Goal: Task Accomplishment & Management: Use online tool/utility

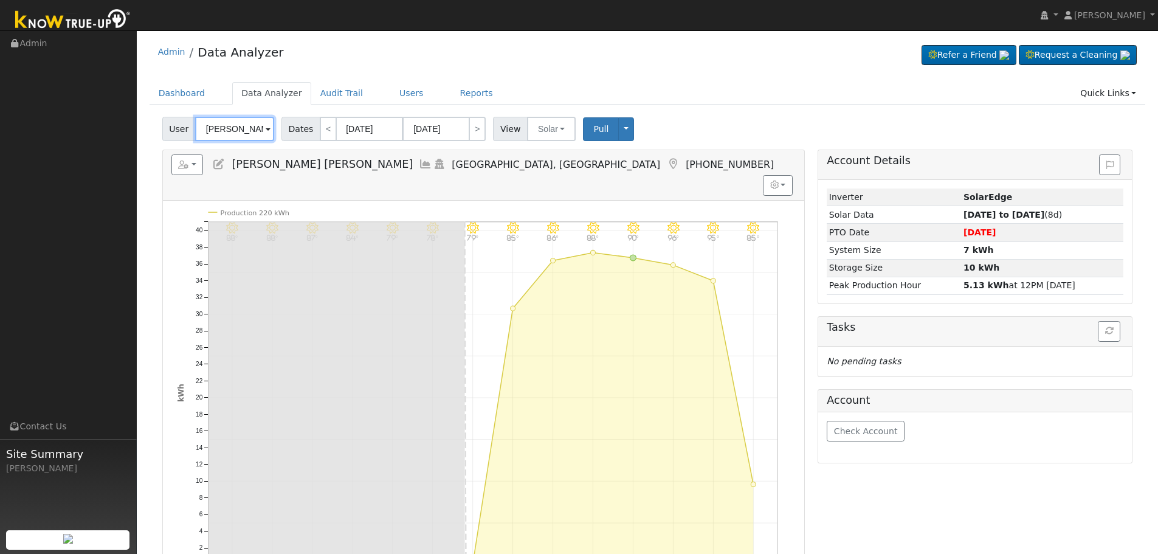
click at [240, 125] on input "[PERSON_NAME] [PERSON_NAME]" at bounding box center [234, 129] width 79 height 24
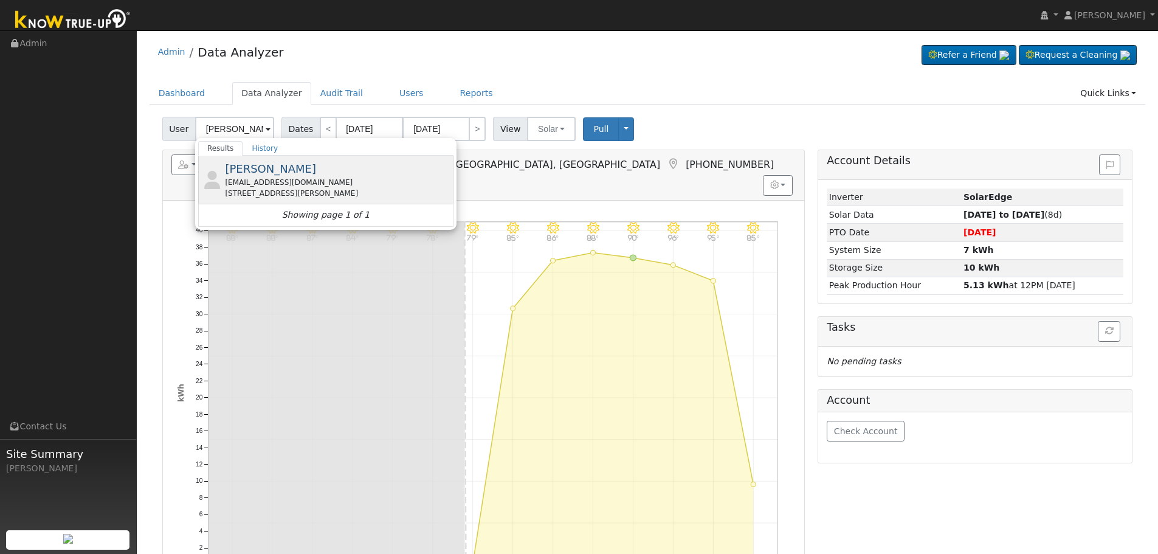
click at [302, 172] on div "[PERSON_NAME] [EMAIL_ADDRESS][DOMAIN_NAME] [STREET_ADDRESS][PERSON_NAME]" at bounding box center [338, 180] width 226 height 38
type input "[PERSON_NAME]"
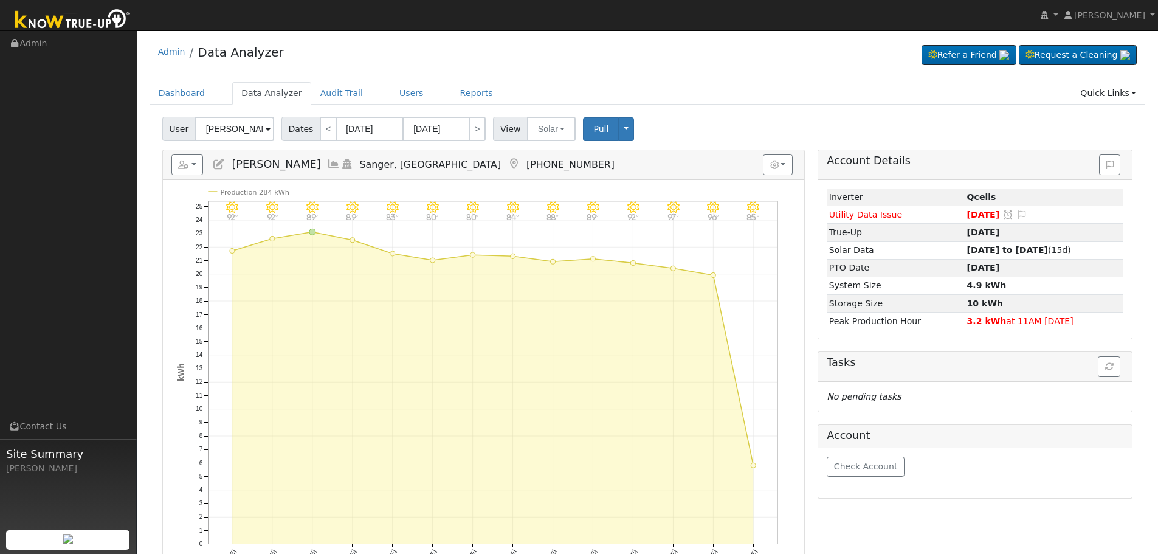
click at [327, 167] on icon at bounding box center [333, 164] width 13 height 11
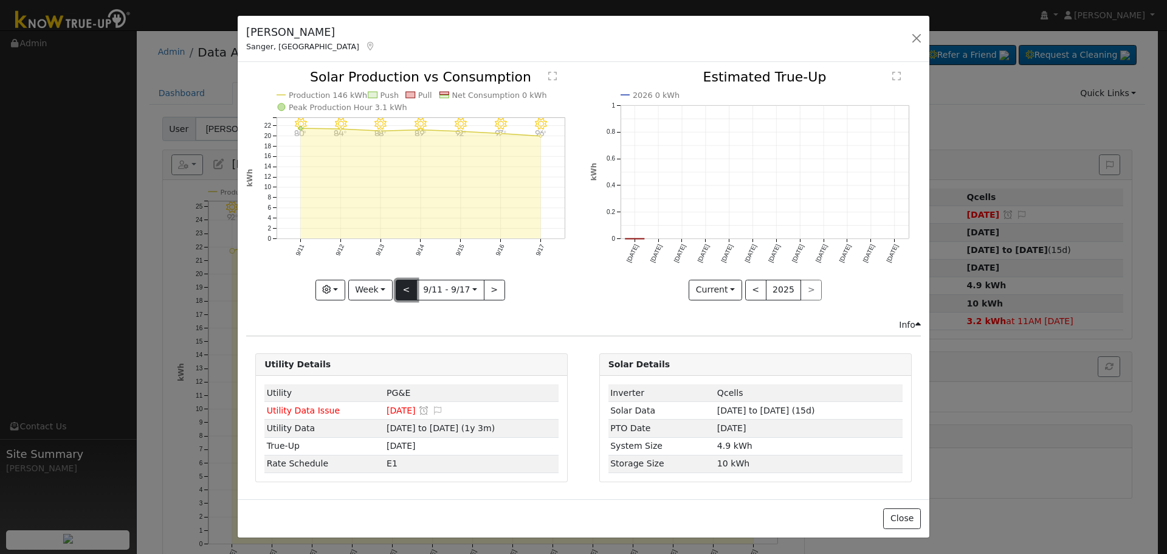
click at [405, 289] on button "<" at bounding box center [406, 290] width 21 height 21
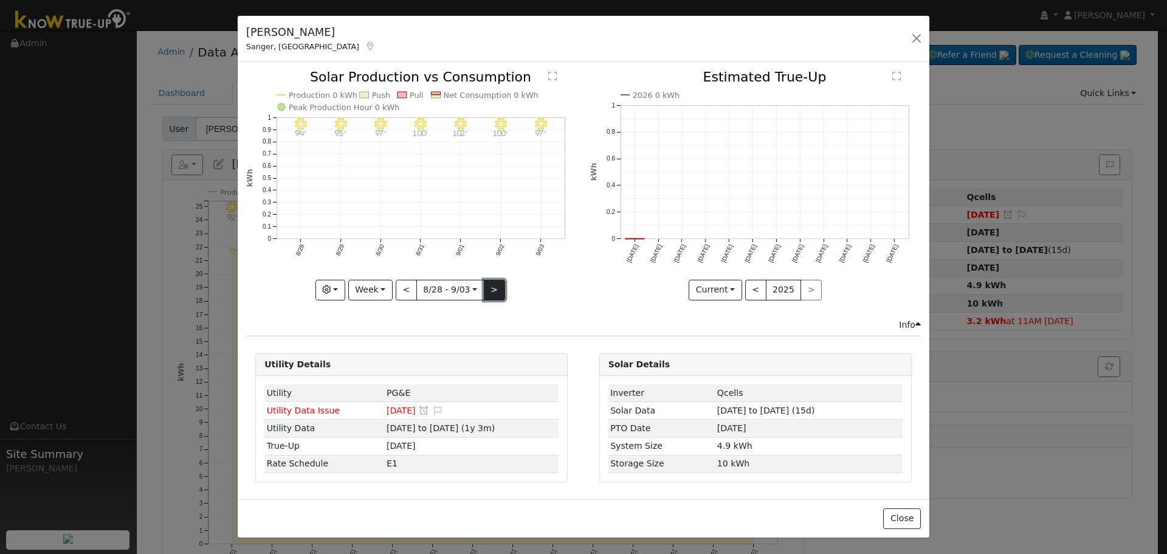
click at [491, 287] on button ">" at bounding box center [494, 290] width 21 height 21
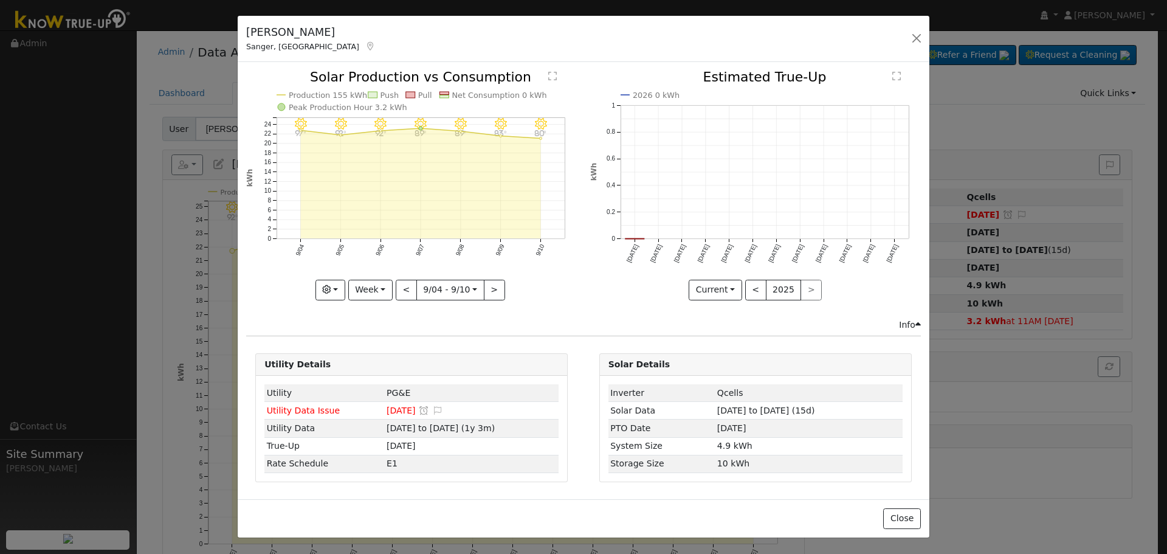
click at [492, 288] on div "9/10 - MostlyClear 80° 9/09 - Clear 83° 9/08 - Clear 89° 9/07 - Clear 89° 9/06 …" at bounding box center [411, 185] width 331 height 229
click at [492, 288] on button ">" at bounding box center [494, 290] width 21 height 21
click at [641, 240] on rect "onclick=""" at bounding box center [634, 239] width 19 height 1
click at [826, 289] on link "<< Back" at bounding box center [824, 290] width 38 height 10
click at [413, 295] on button "<" at bounding box center [406, 290] width 21 height 21
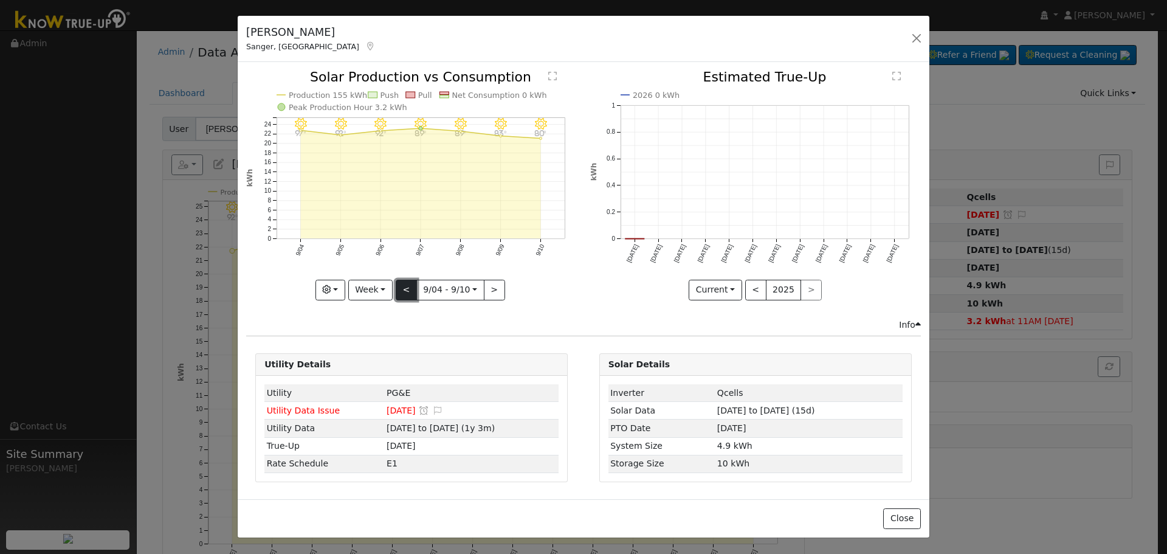
click at [413, 294] on button "<" at bounding box center [406, 290] width 21 height 21
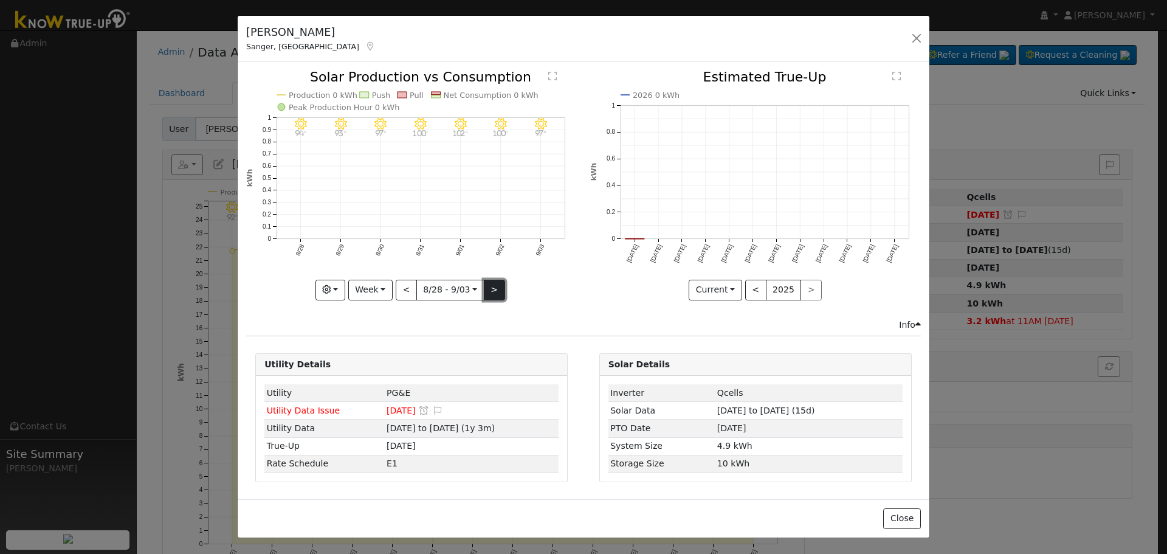
click at [496, 288] on button ">" at bounding box center [494, 290] width 21 height 21
type input "[DATE]"
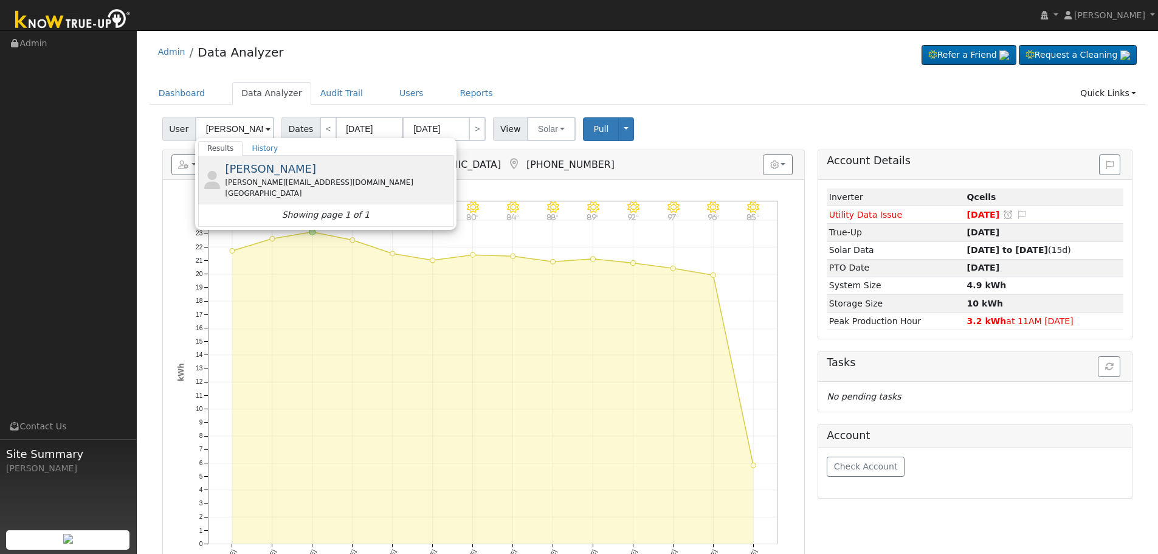
click at [313, 178] on div "[PERSON_NAME][EMAIL_ADDRESS][DOMAIN_NAME]" at bounding box center [338, 182] width 226 height 11
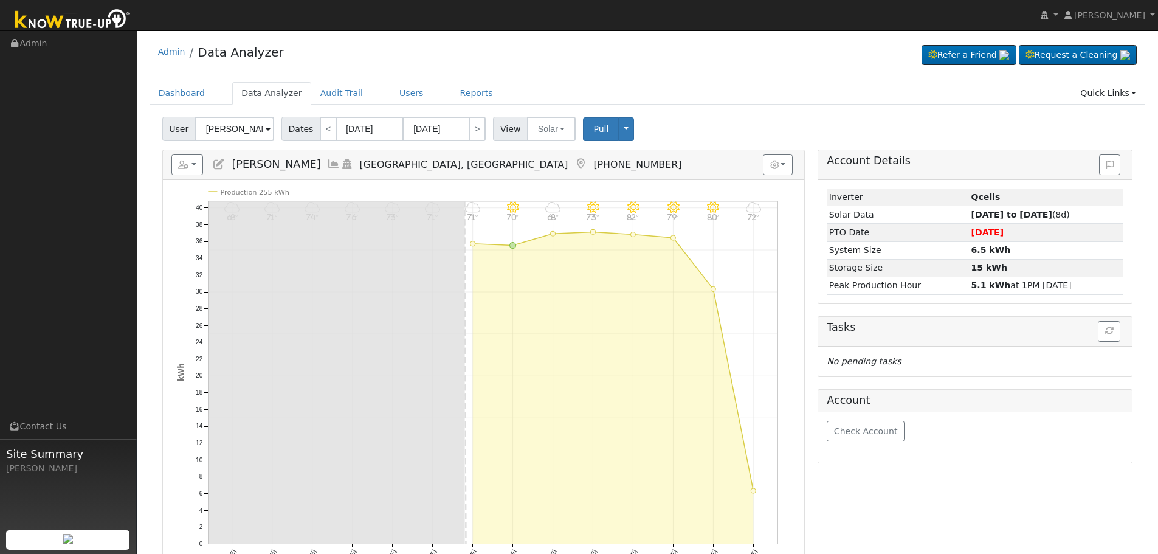
click at [330, 162] on icon at bounding box center [333, 164] width 13 height 11
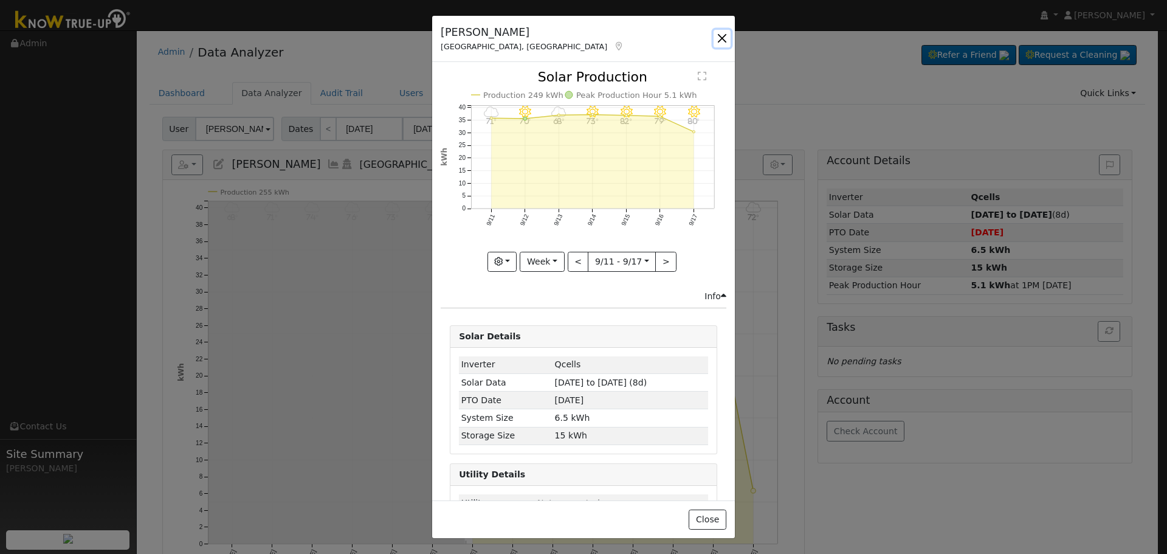
click at [718, 39] on button "button" at bounding box center [722, 38] width 17 height 17
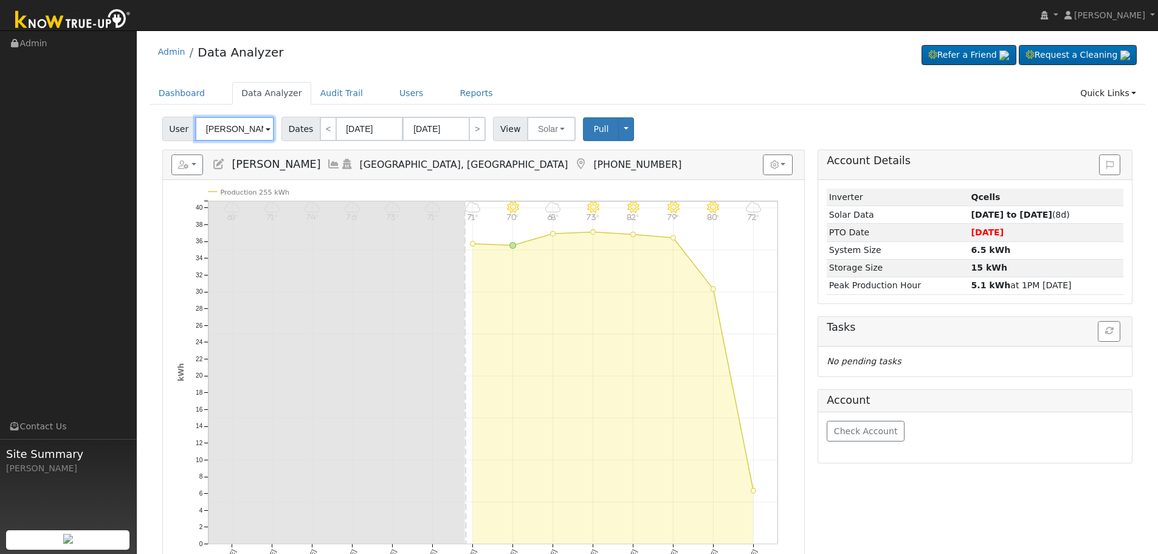
click at [234, 128] on input "Miron Holowczak" at bounding box center [234, 129] width 79 height 24
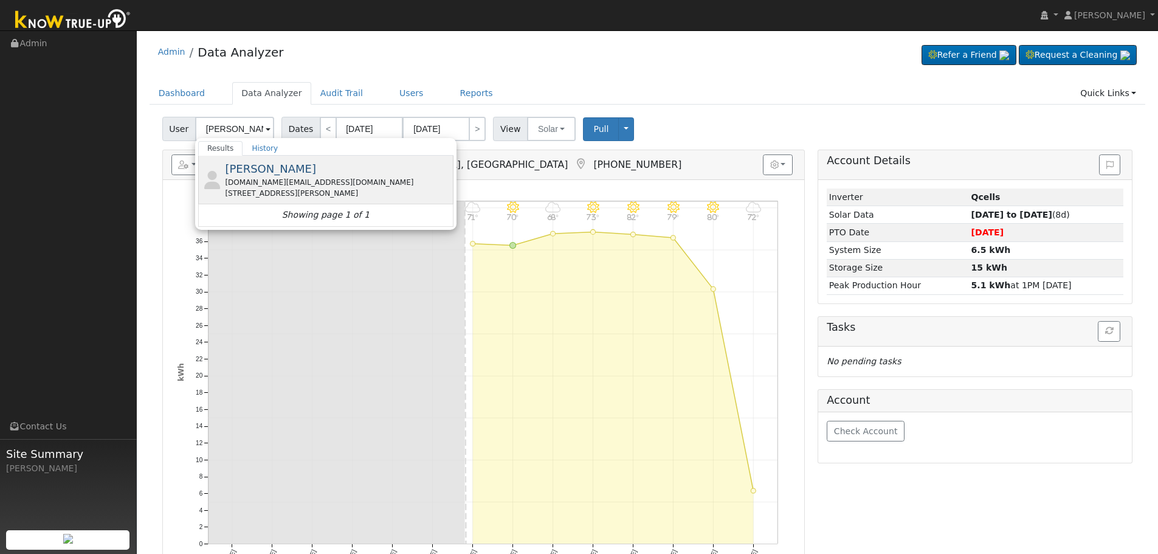
click at [294, 171] on span "[PERSON_NAME]" at bounding box center [270, 168] width 91 height 13
type input "[PERSON_NAME]"
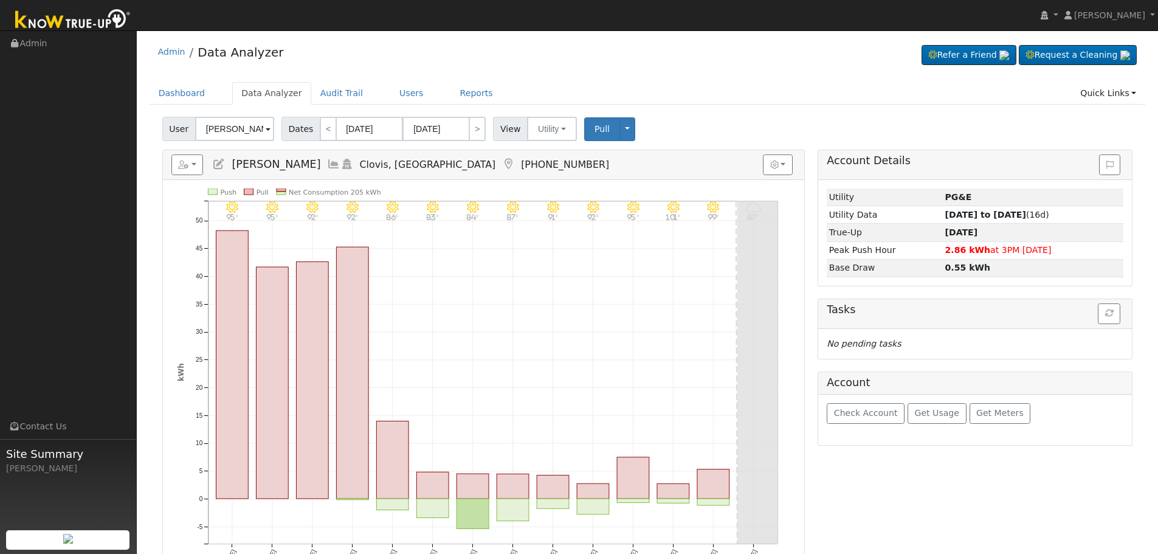
click at [327, 162] on icon at bounding box center [333, 164] width 13 height 11
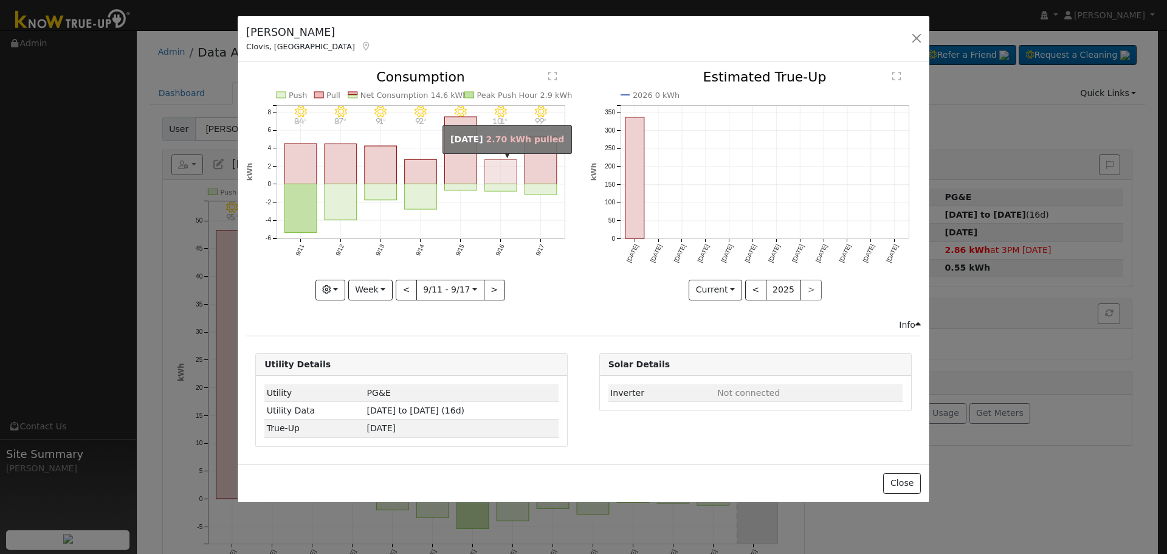
click at [502, 171] on rect "onclick=""" at bounding box center [501, 172] width 32 height 24
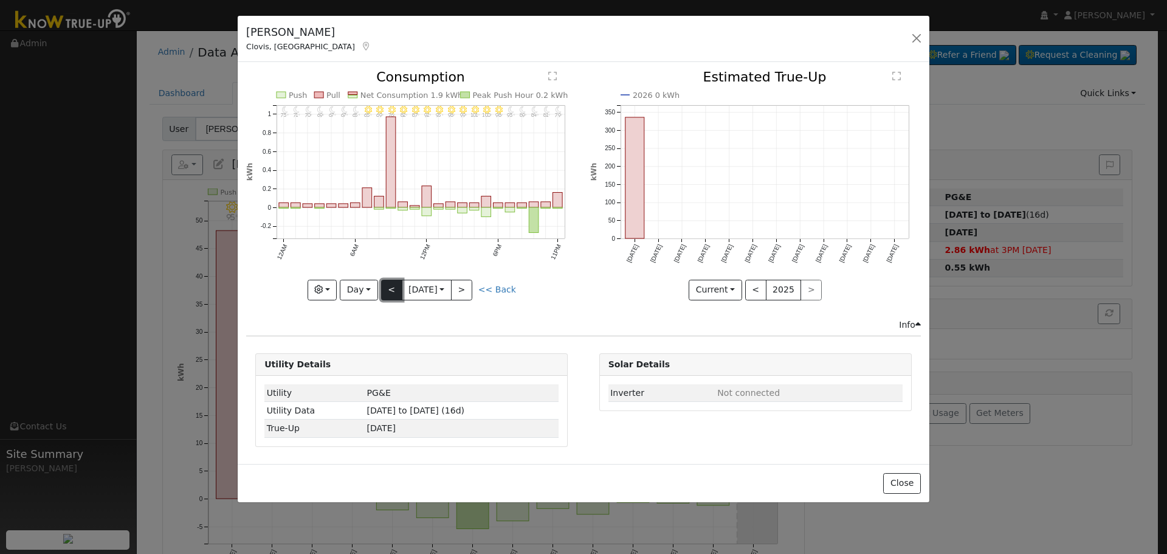
click at [390, 296] on button "<" at bounding box center [391, 290] width 21 height 21
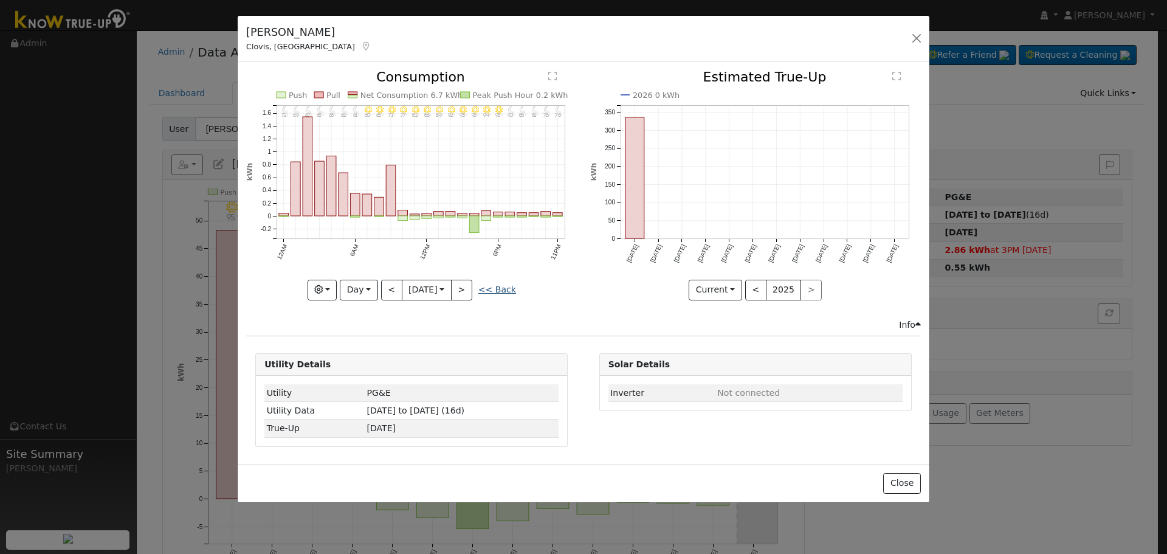
click at [507, 294] on link "<< Back" at bounding box center [498, 290] width 38 height 10
type input "[DATE]"
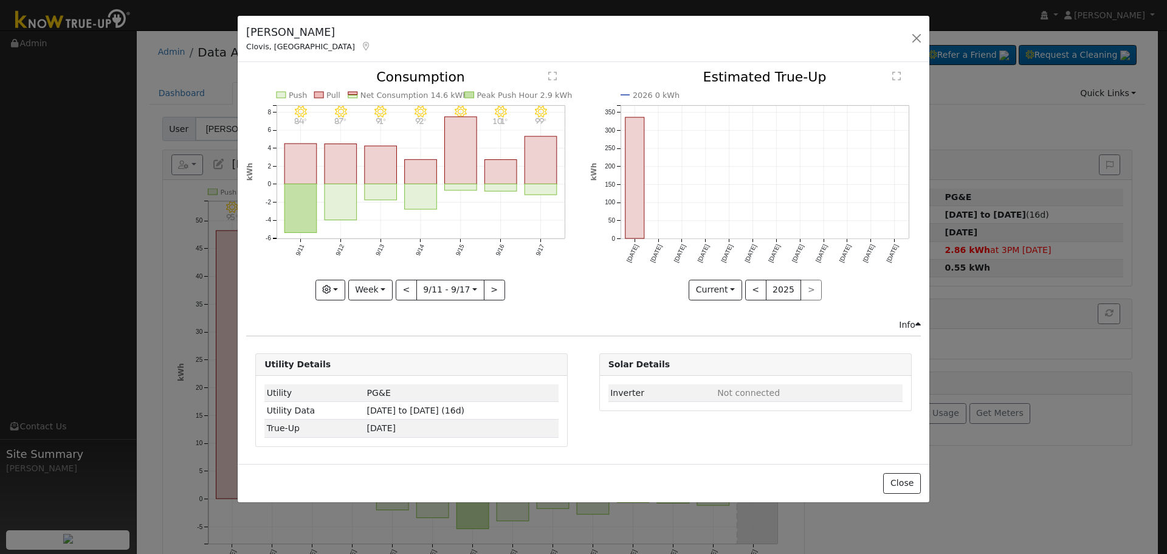
click at [921, 47] on div "Raymond Greer Clovis, CA Default Account Default Account 2588 Purvis Avenue, Cl…" at bounding box center [584, 39] width 692 height 47
click at [919, 42] on button "button" at bounding box center [916, 38] width 17 height 17
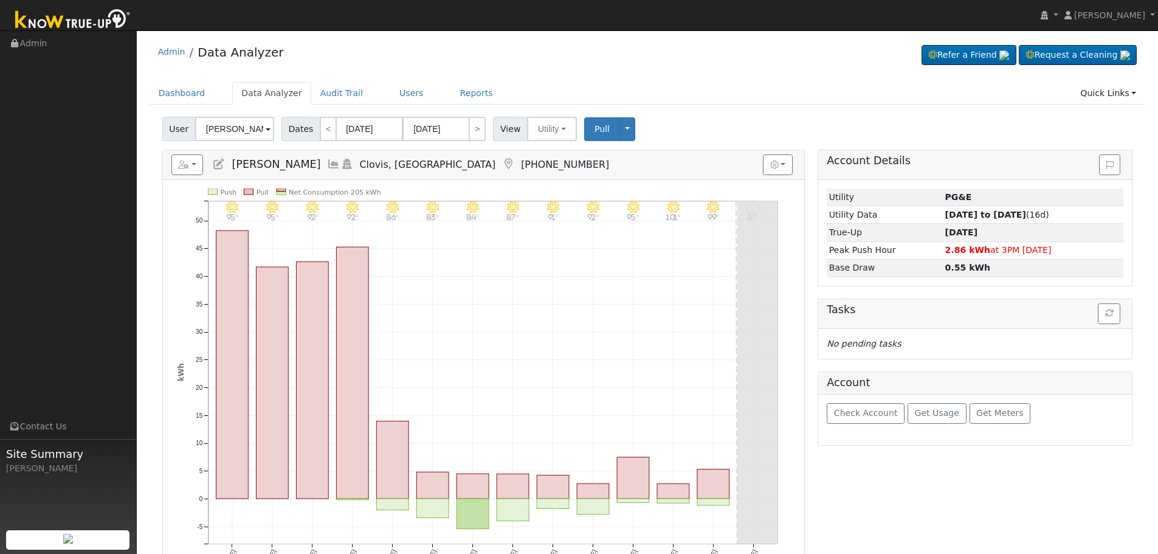
click at [188, 132] on span "User" at bounding box center [178, 129] width 33 height 24
click at [213, 128] on input "[PERSON_NAME]" at bounding box center [234, 129] width 79 height 24
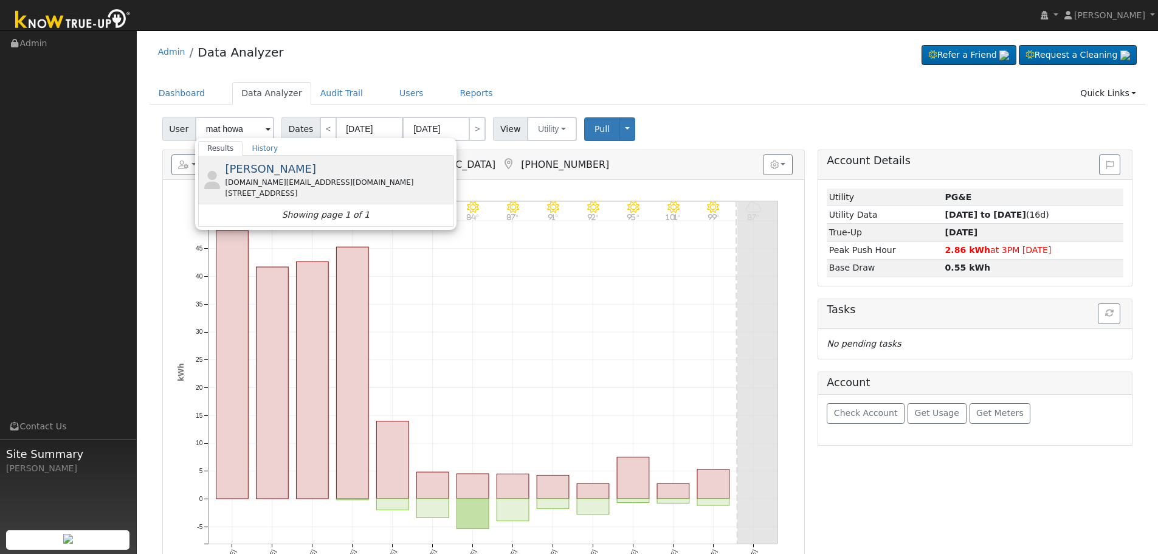
click at [305, 175] on span "Matthew Howard" at bounding box center [270, 168] width 91 height 13
type input "Matthew Howard"
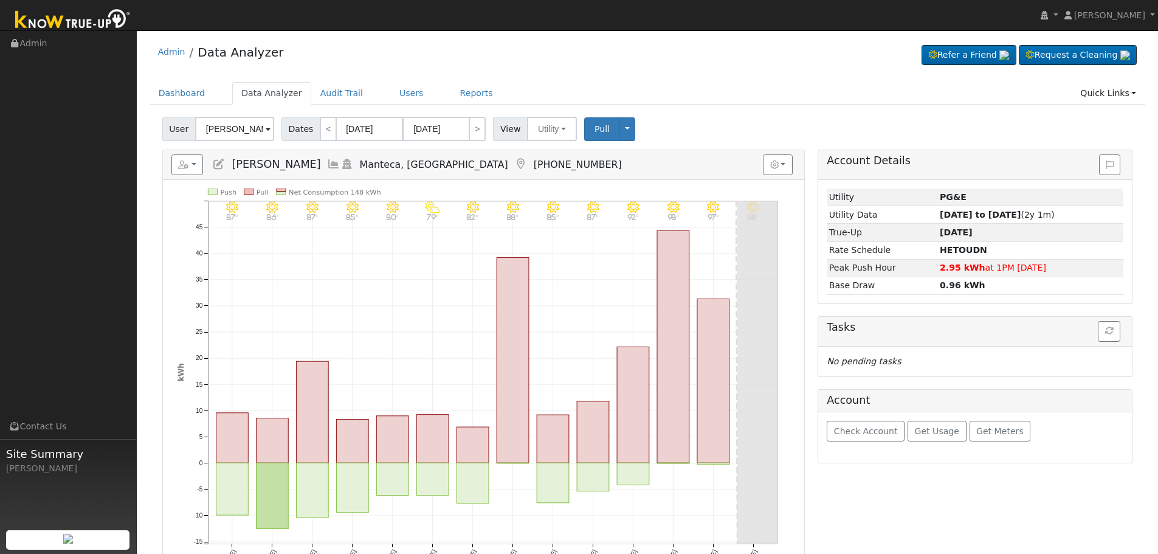
click at [328, 160] on icon at bounding box center [333, 164] width 13 height 11
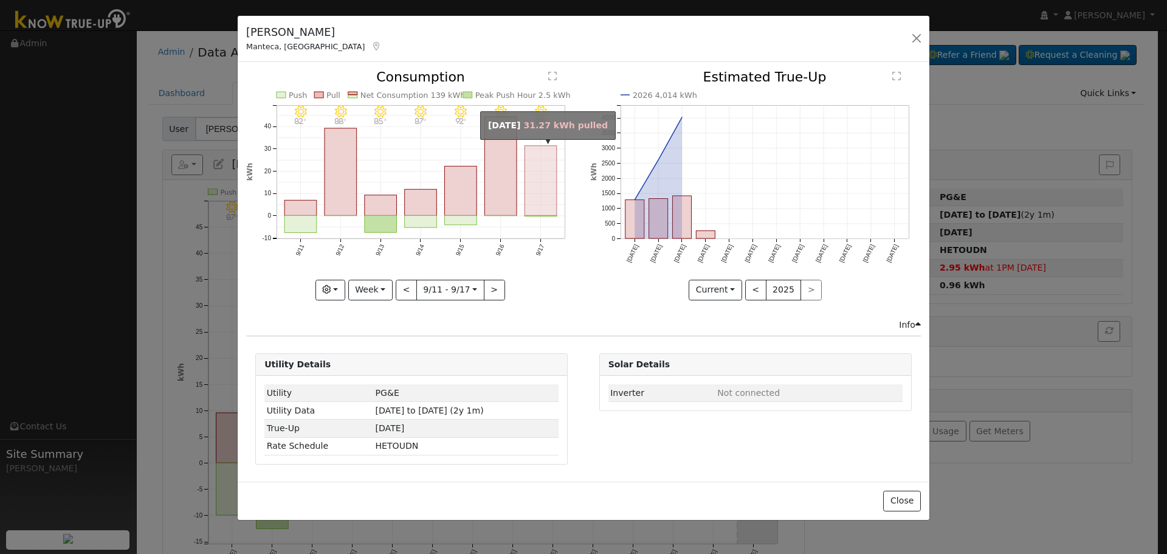
click at [544, 182] on rect "onclick=""" at bounding box center [541, 181] width 32 height 70
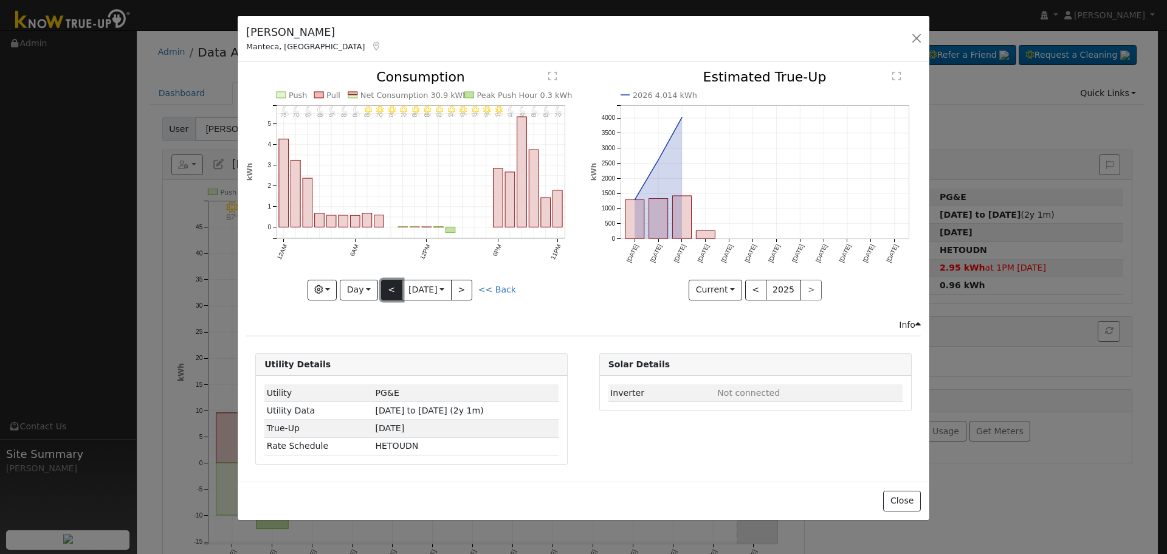
click at [392, 286] on button "<" at bounding box center [391, 290] width 21 height 21
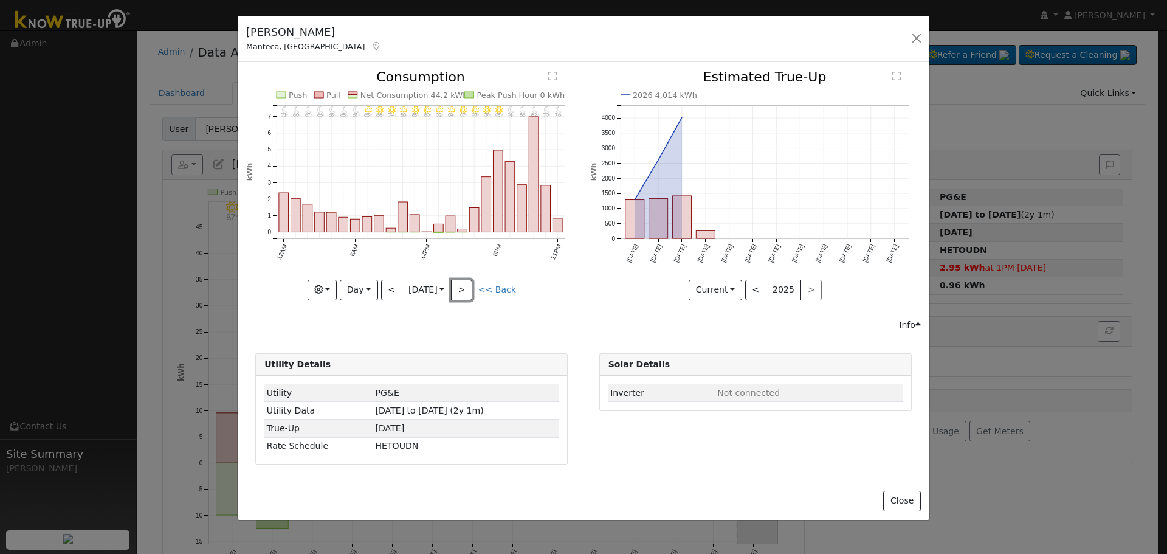
click at [472, 289] on button ">" at bounding box center [461, 290] width 21 height 21
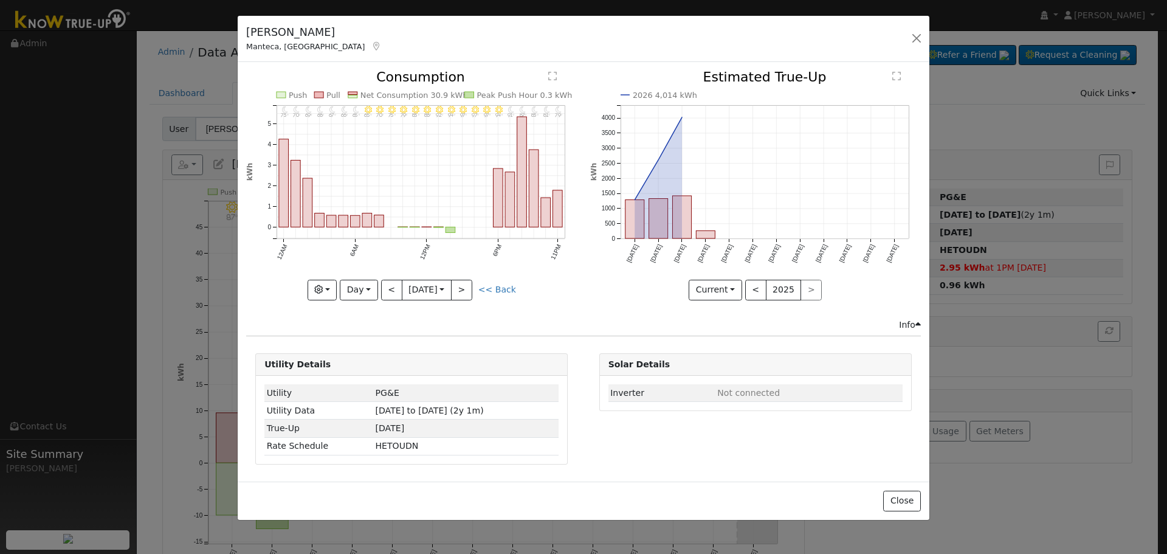
click at [501, 289] on link "<< Back" at bounding box center [498, 290] width 38 height 10
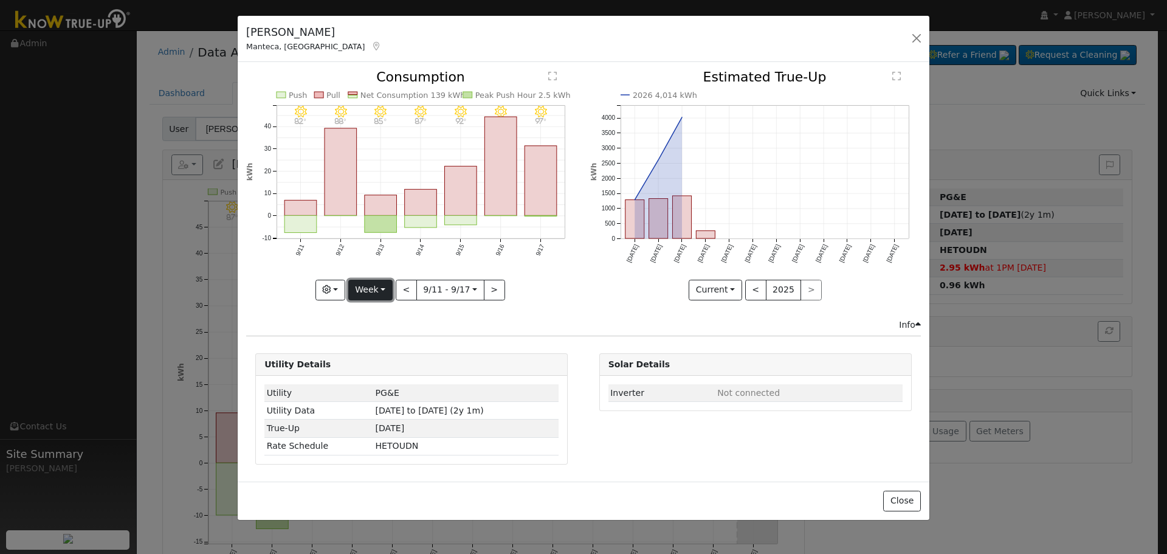
click at [379, 298] on button "Week" at bounding box center [370, 290] width 44 height 21
click at [400, 341] on link "Month" at bounding box center [391, 348] width 85 height 17
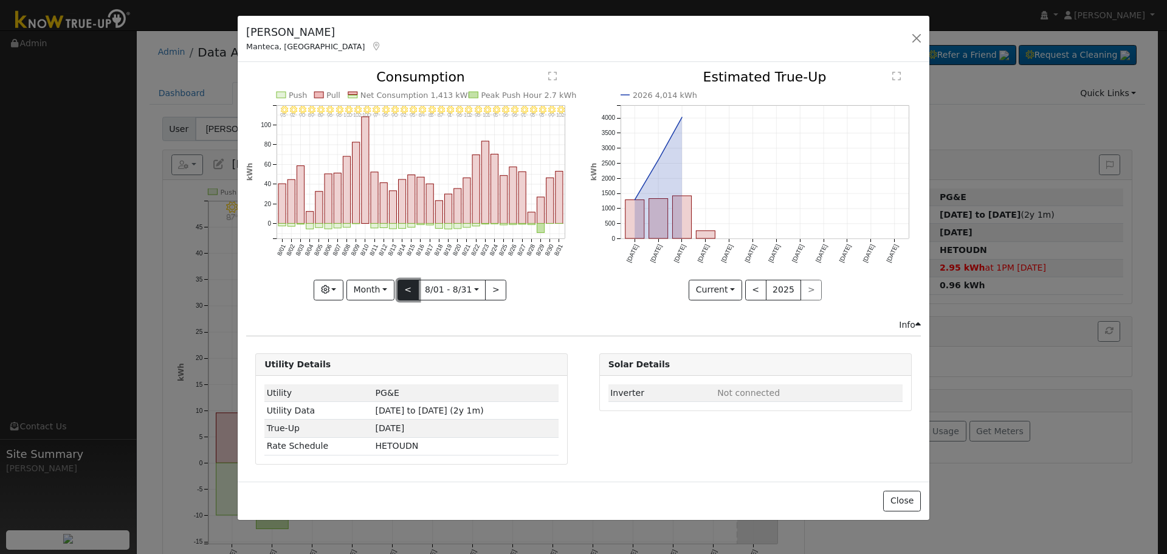
click at [410, 285] on button "<" at bounding box center [408, 290] width 21 height 21
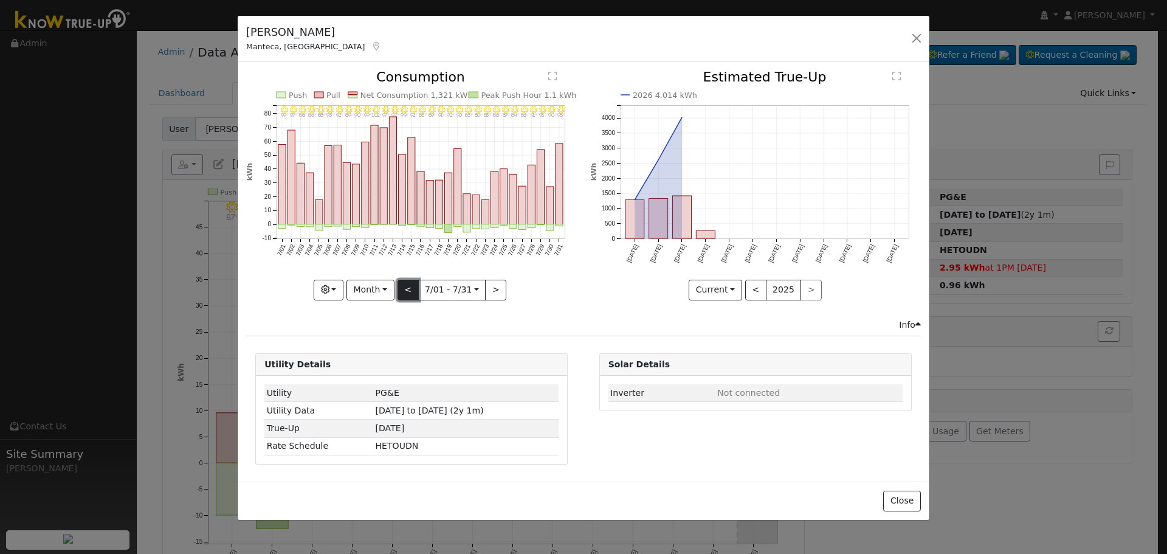
click at [410, 285] on button "<" at bounding box center [408, 290] width 21 height 21
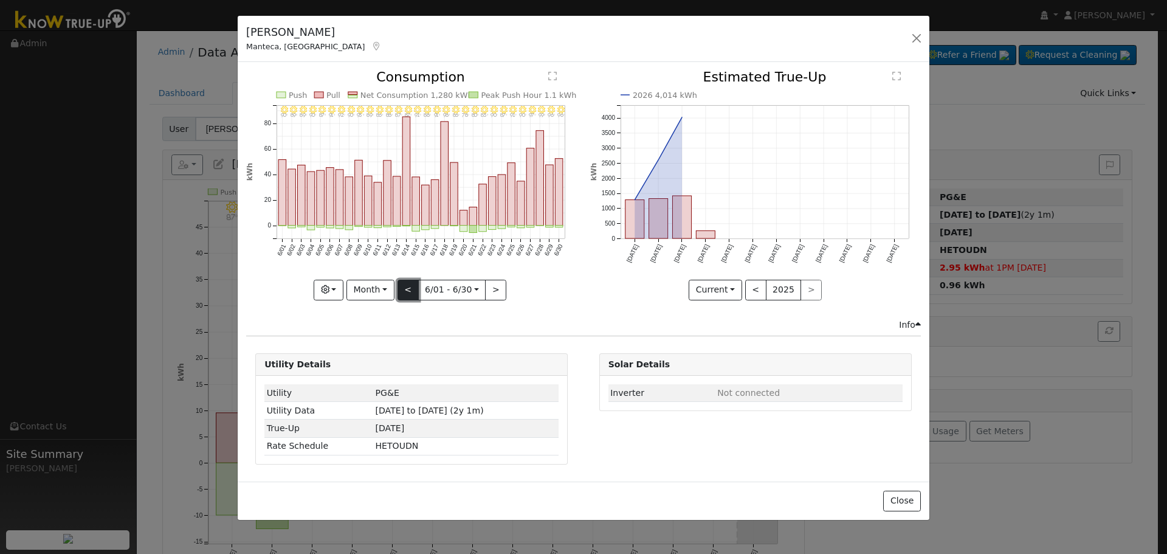
click at [410, 285] on button "<" at bounding box center [408, 290] width 21 height 21
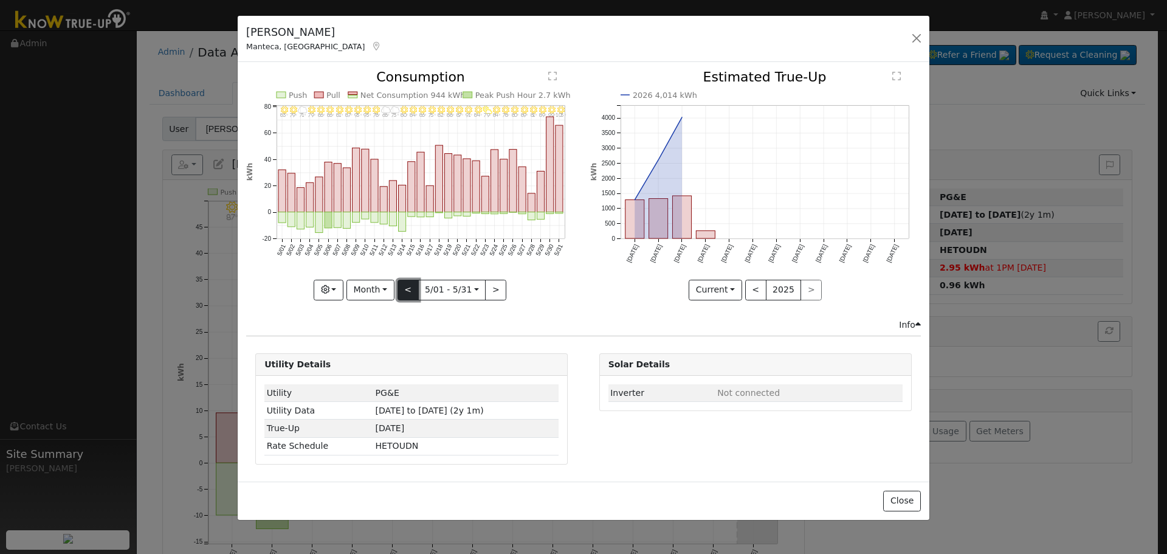
click at [410, 285] on button "<" at bounding box center [408, 290] width 21 height 21
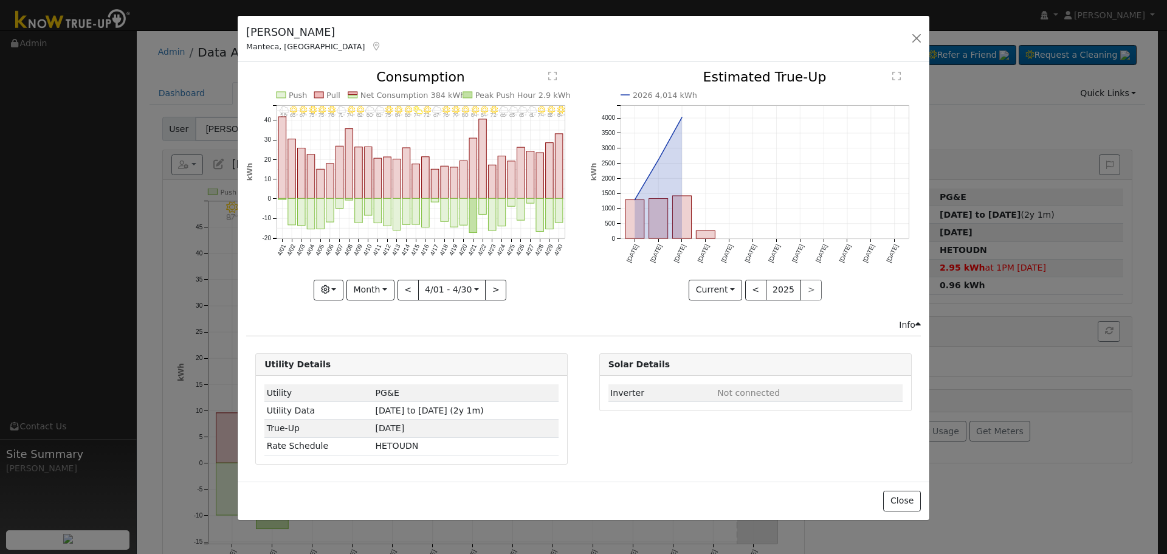
click at [487, 278] on icon "4/30 - Clear 84° 4/29 - Clear 83° 4/28 - MostlyClear 74° 4/27 - Cloudy 61° 4/26…" at bounding box center [411, 182] width 331 height 222
click at [487, 280] on button ">" at bounding box center [495, 290] width 21 height 21
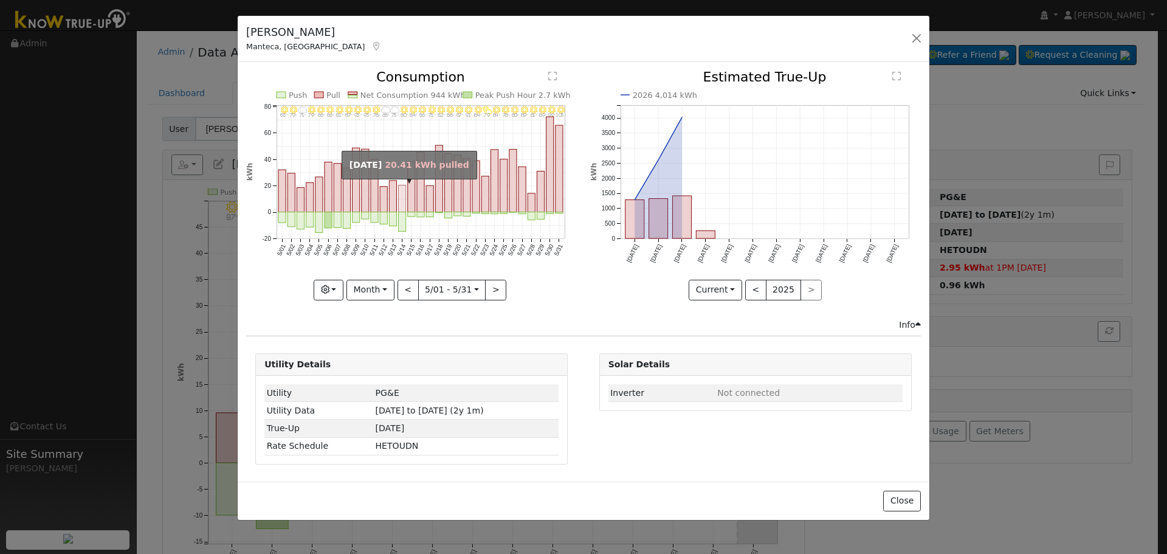
click at [403, 199] on rect "onclick=""" at bounding box center [402, 198] width 7 height 27
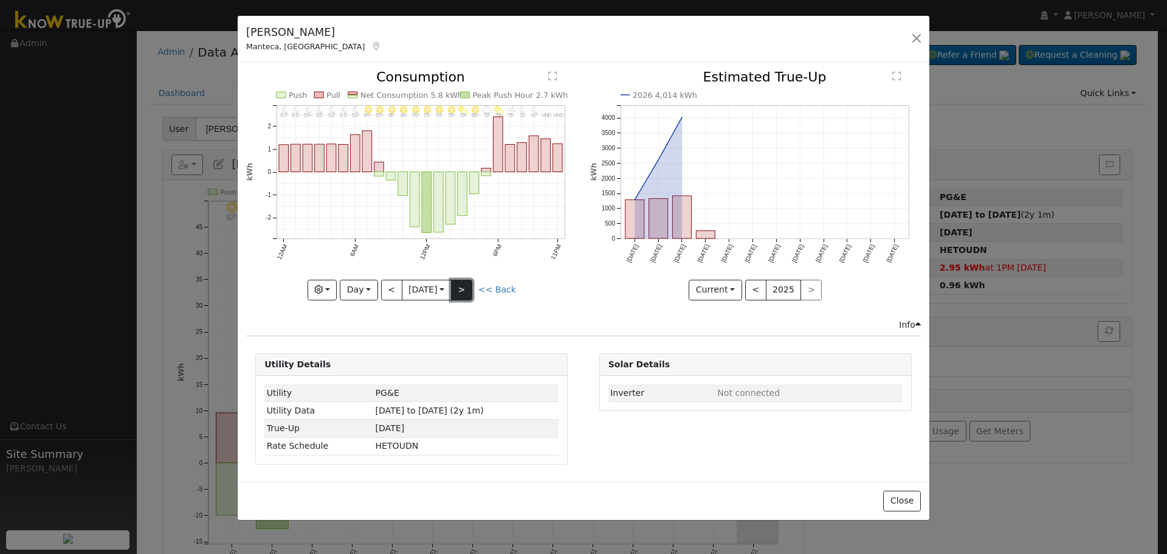
click at [466, 289] on button ">" at bounding box center [461, 290] width 21 height 21
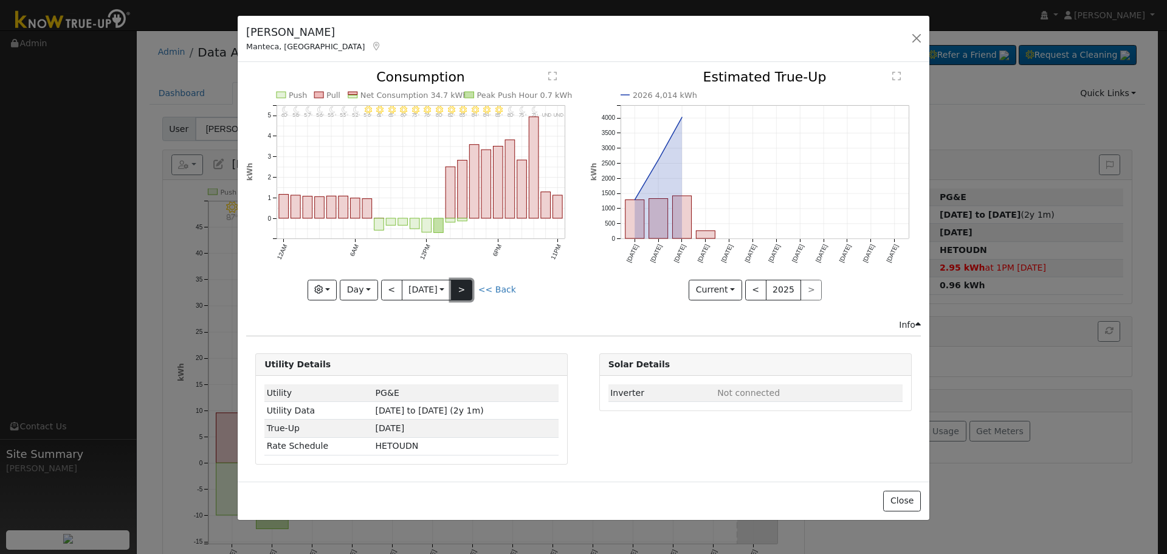
click at [466, 289] on button ">" at bounding box center [461, 290] width 21 height 21
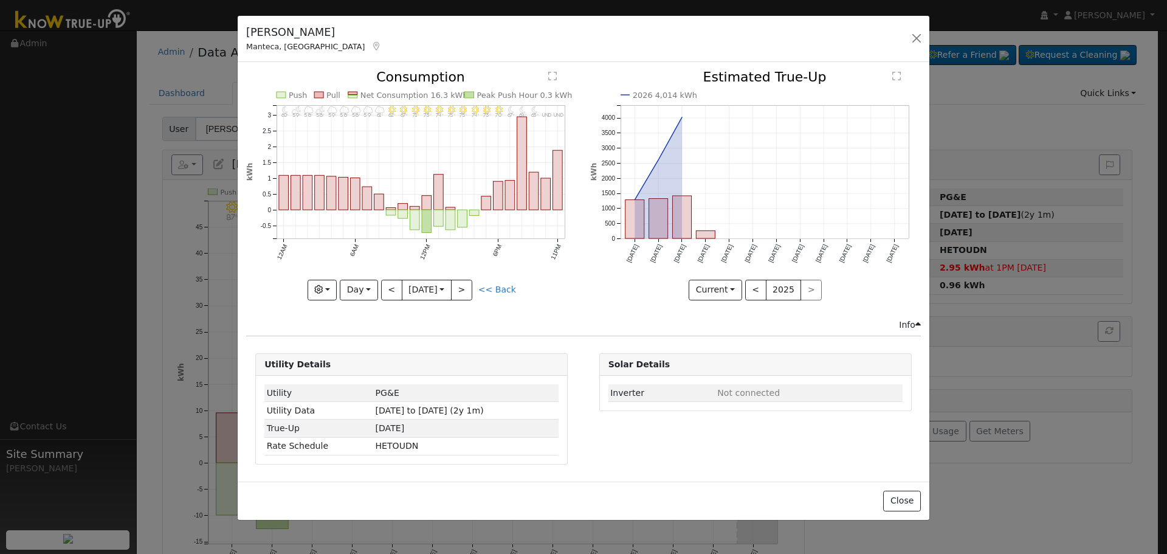
click at [486, 292] on link "<< Back" at bounding box center [498, 290] width 38 height 10
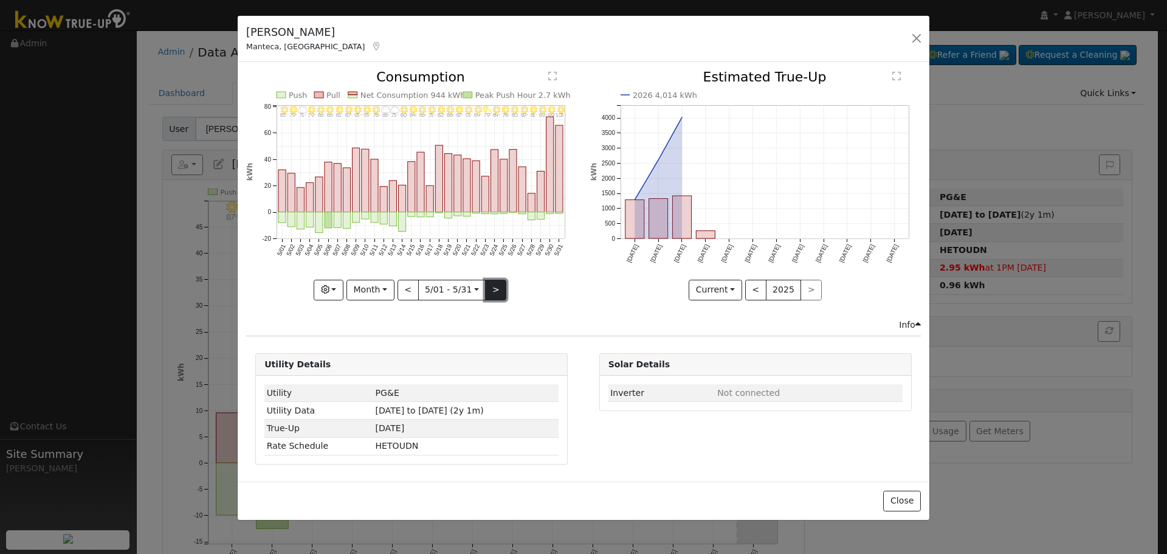
click at [496, 289] on button ">" at bounding box center [495, 290] width 21 height 21
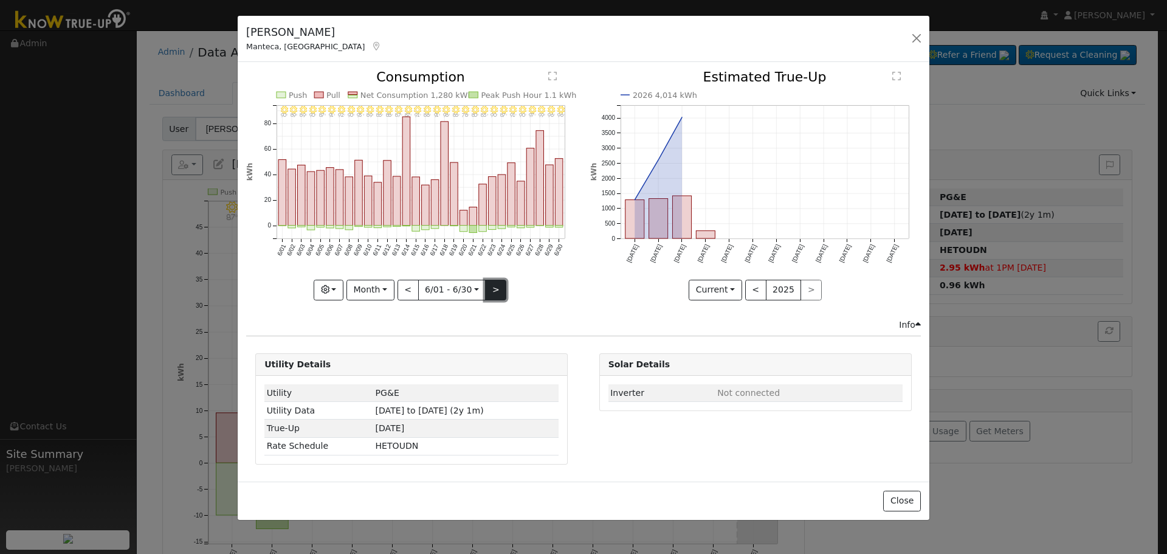
click at [496, 288] on button ">" at bounding box center [495, 290] width 21 height 21
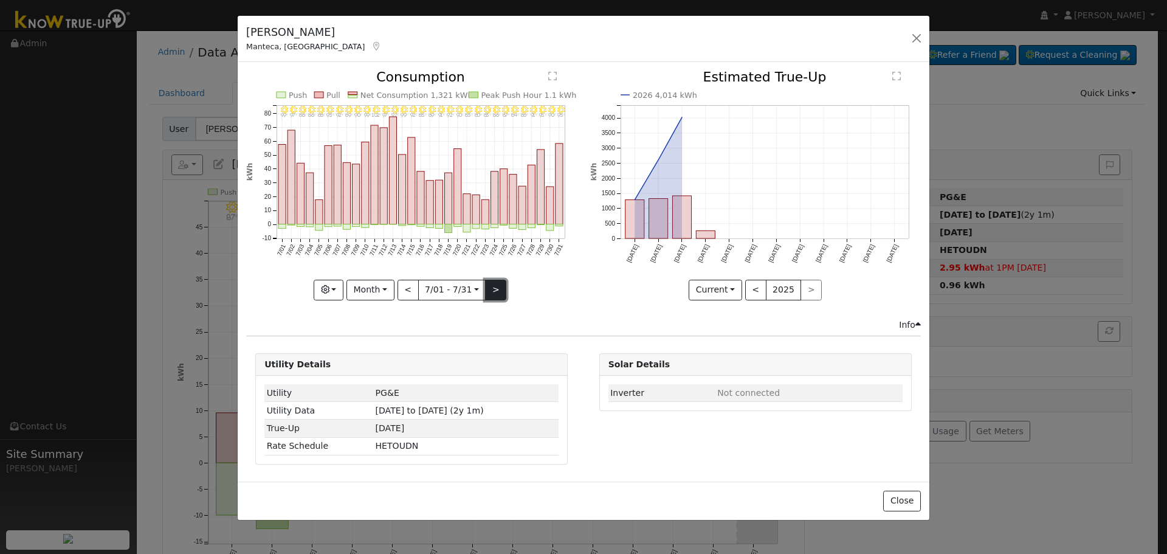
click at [495, 288] on button ">" at bounding box center [495, 290] width 21 height 21
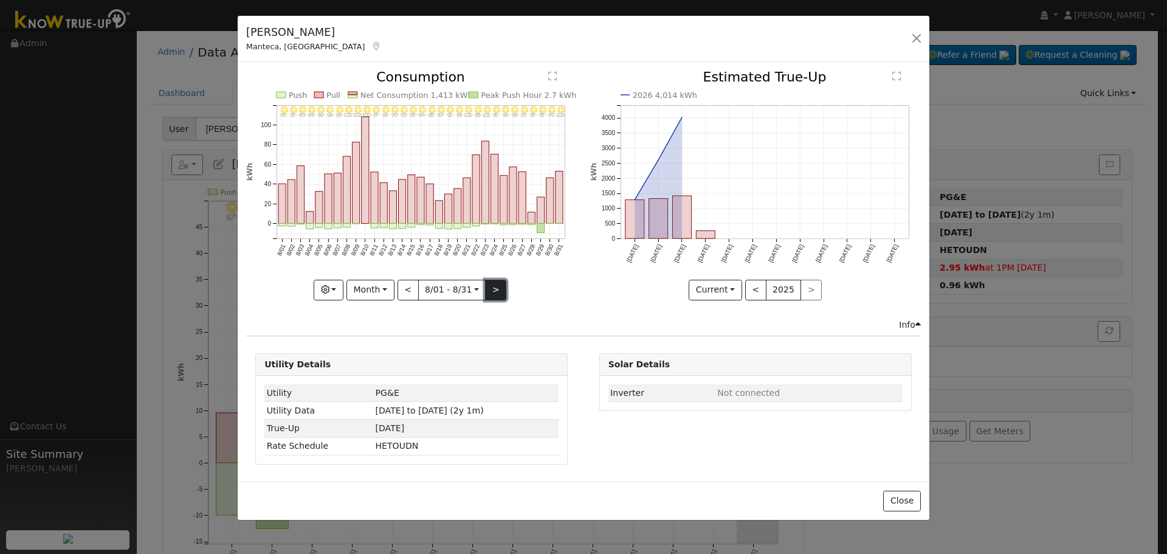
click at [495, 288] on button ">" at bounding box center [495, 290] width 21 height 21
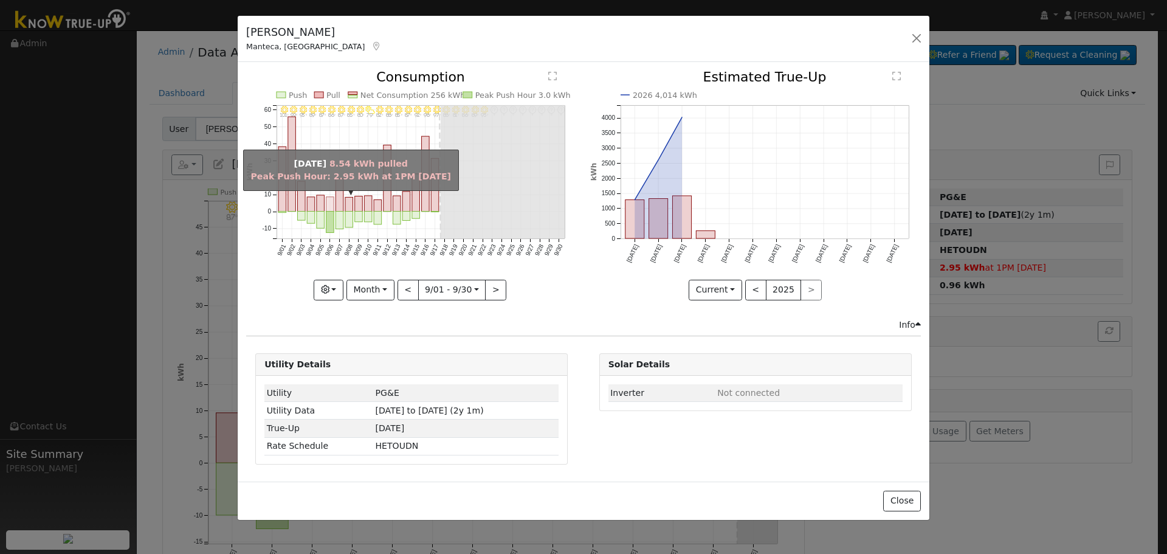
click at [332, 206] on rect "onclick=""" at bounding box center [331, 204] width 8 height 15
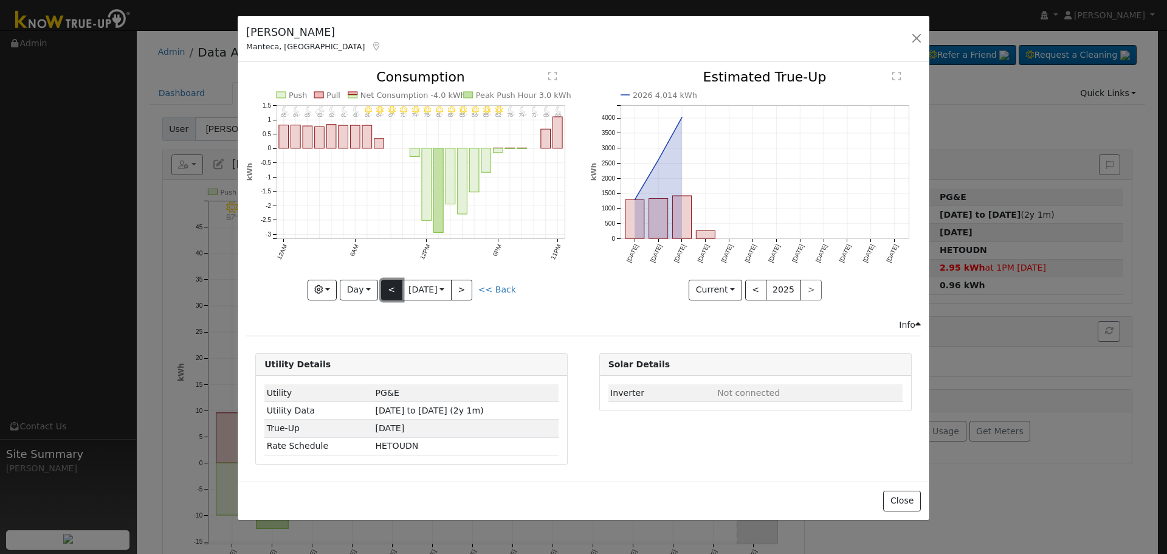
click at [394, 291] on button "<" at bounding box center [391, 290] width 21 height 21
click at [460, 291] on button ">" at bounding box center [461, 290] width 21 height 21
type input "2025-09-07"
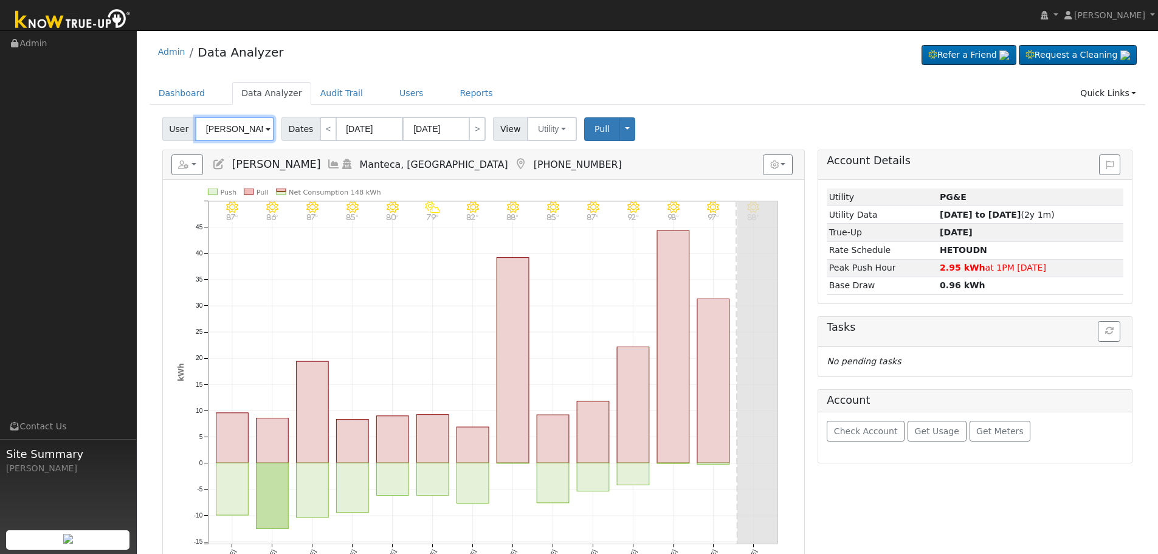
click at [238, 136] on input "Matthew Howard" at bounding box center [234, 129] width 79 height 24
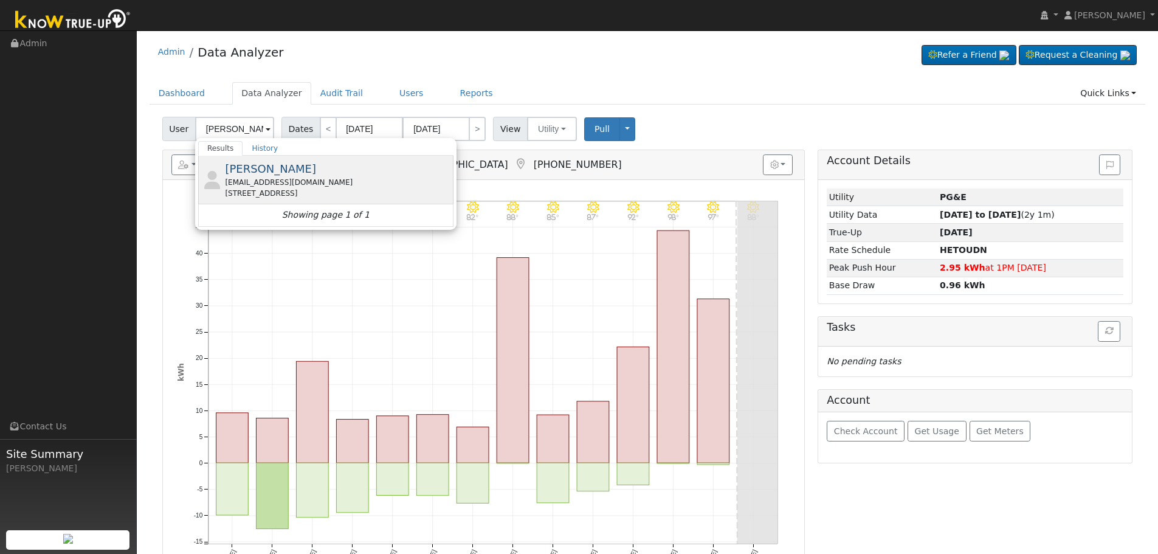
click at [285, 185] on div "tpeters0358@yahoo.com" at bounding box center [338, 182] width 226 height 11
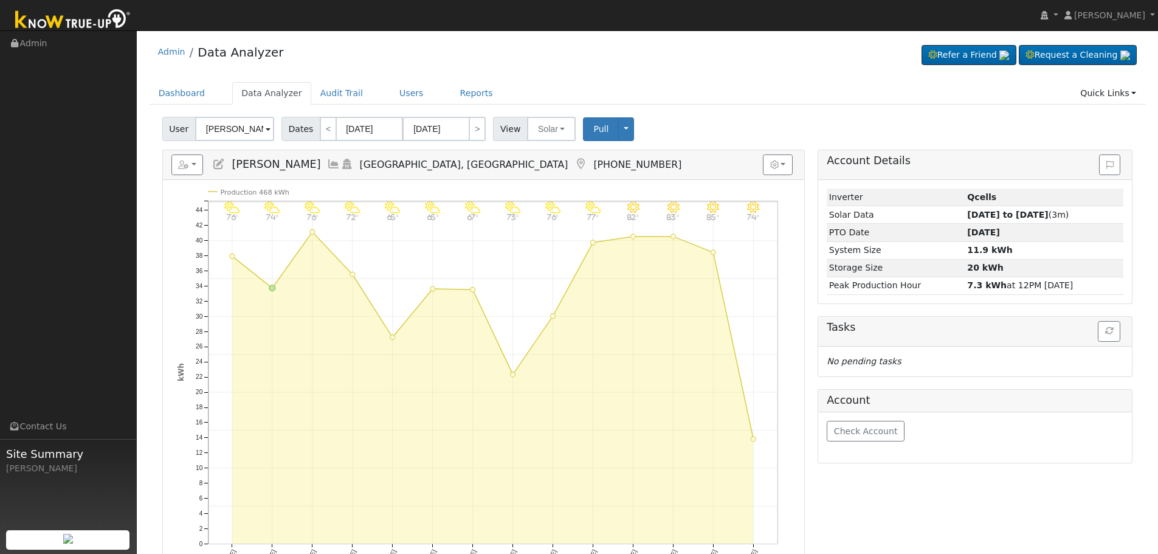
click at [327, 167] on icon at bounding box center [333, 164] width 13 height 11
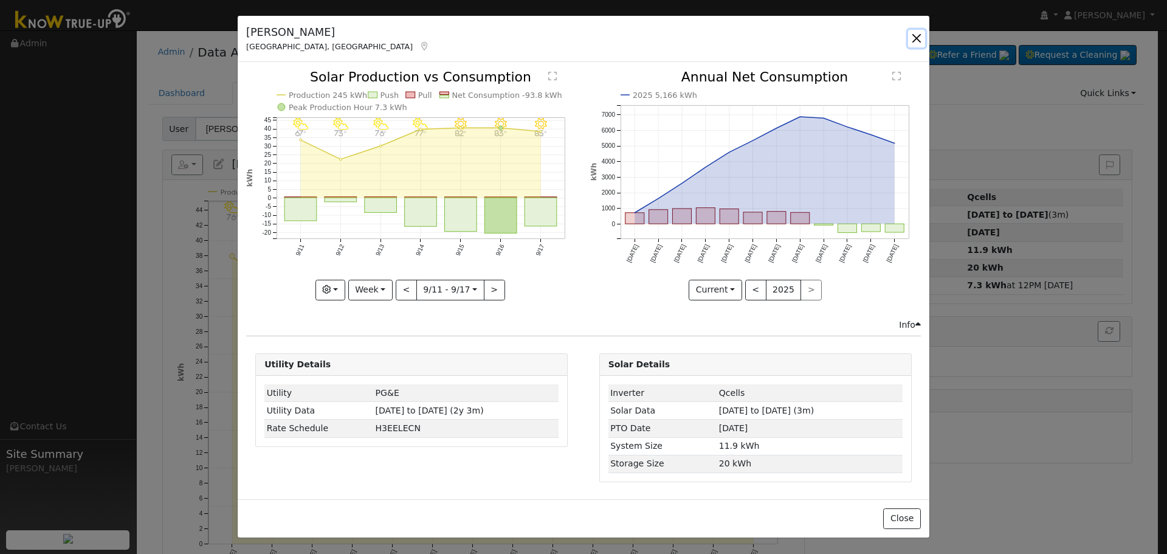
click at [916, 41] on button "button" at bounding box center [916, 38] width 17 height 17
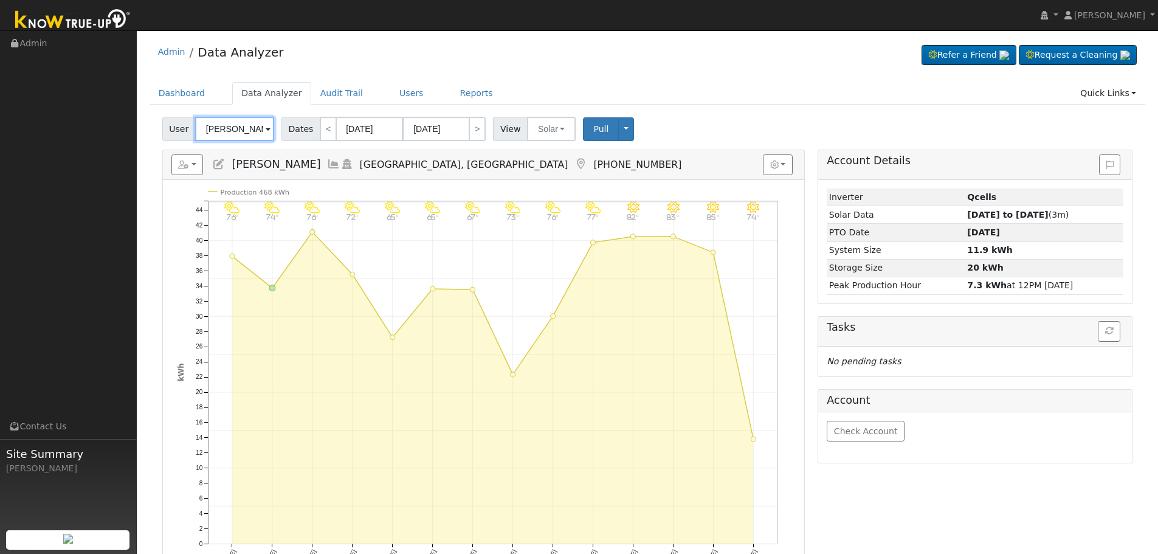
click at [236, 128] on input "Teresa Peters" at bounding box center [234, 129] width 79 height 24
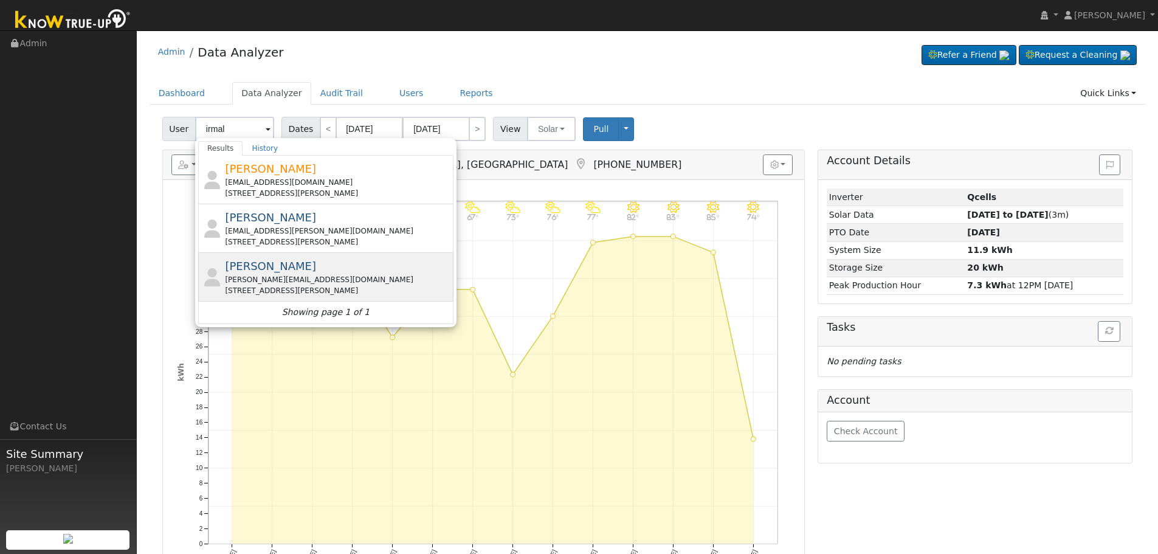
click at [300, 271] on span "Irmalinda Pelayo" at bounding box center [270, 266] width 91 height 13
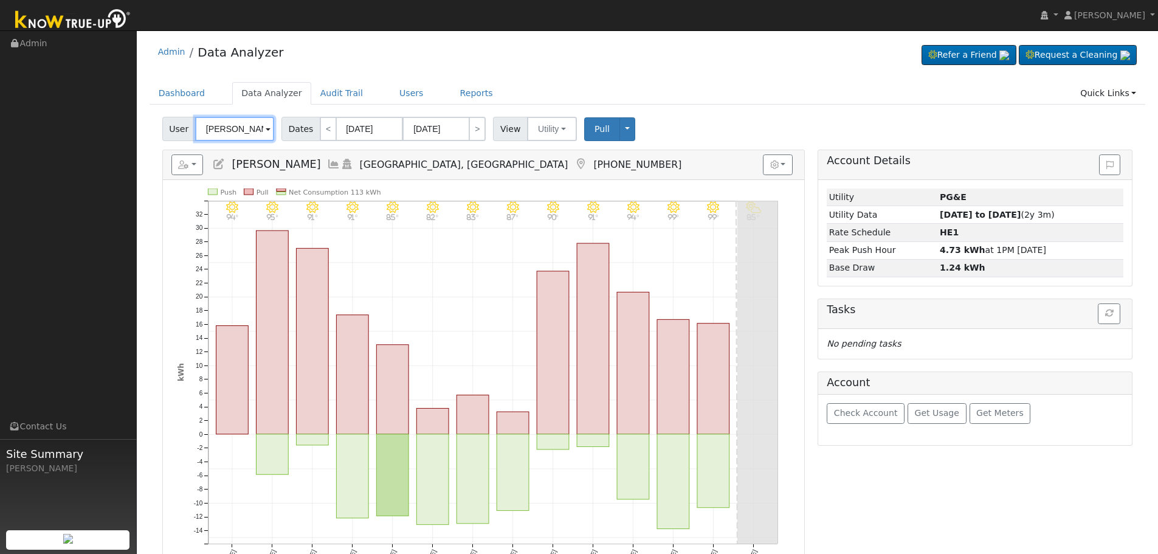
click at [238, 121] on input "Irmalinda Pelayo" at bounding box center [234, 129] width 79 height 24
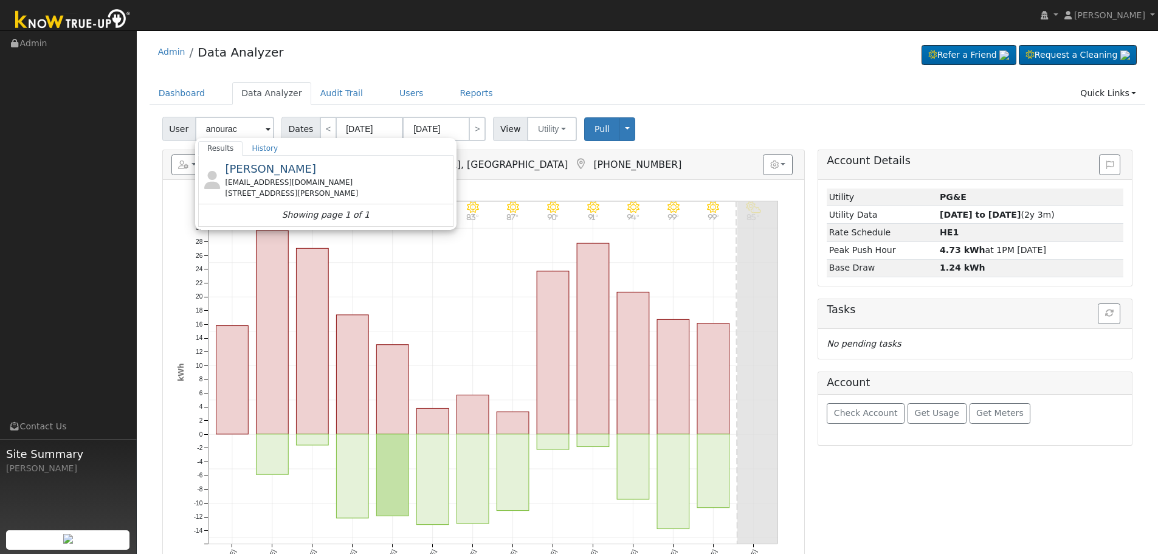
click at [312, 176] on div "Anourack Khampraseuth oddyjunk@gmail.com 1736 West Browning Avenue, Fresno, CA …" at bounding box center [338, 180] width 226 height 38
type input "Anourack Khampraseuth"
